Goal: Task Accomplishment & Management: Manage account settings

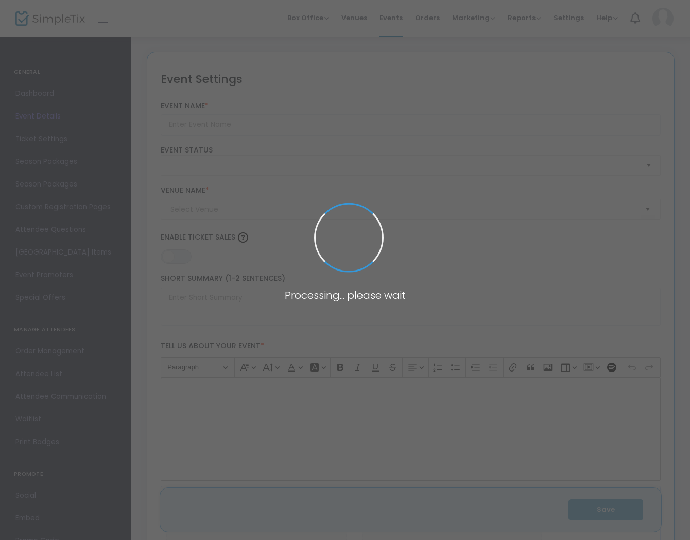
type input "Thanksgiving Centerpiece Workshop"
type textarea "Bring your holiday table to life!Join us for a fun and creative hands-on worksh…"
type input "Register Now"
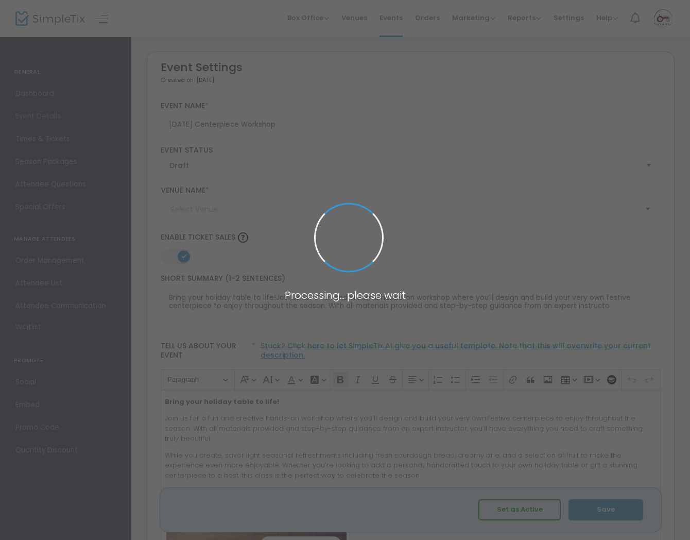
type input "Tractor Shed Café and Farm Stand"
